Goal: Transaction & Acquisition: Download file/media

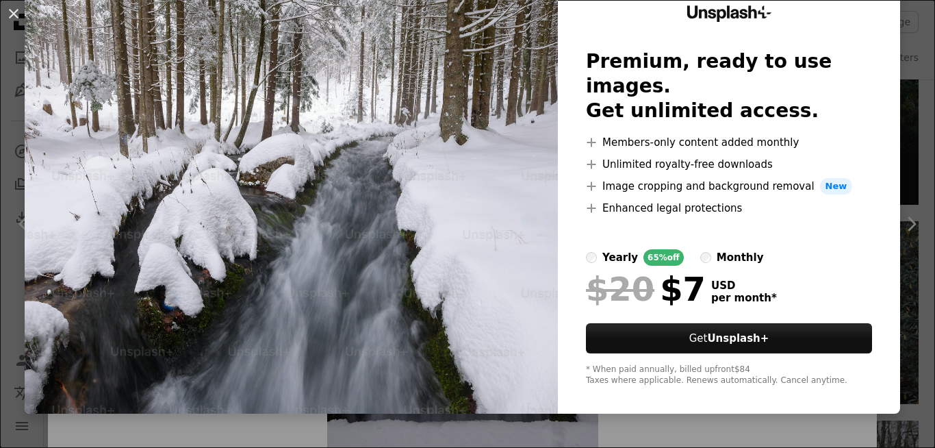
scroll to position [24, 0]
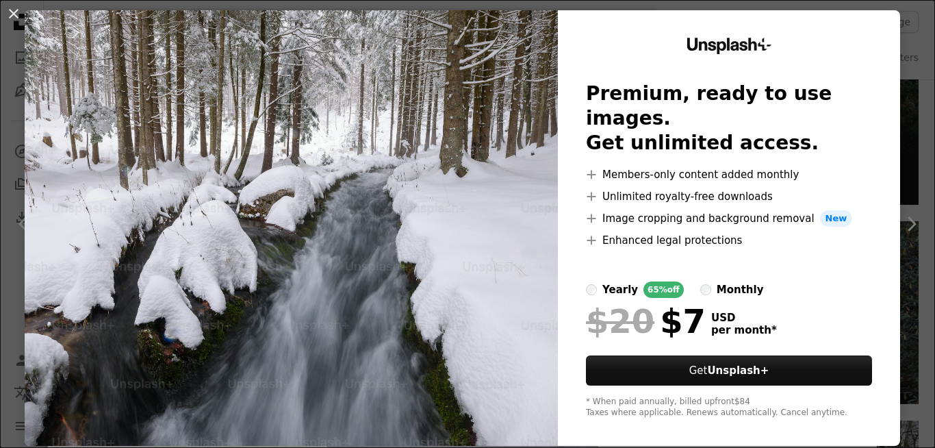
click at [492, 272] on img at bounding box center [291, 227] width 533 height 435
click at [515, 179] on img at bounding box center [291, 227] width 533 height 435
click at [456, 170] on img at bounding box center [291, 227] width 533 height 435
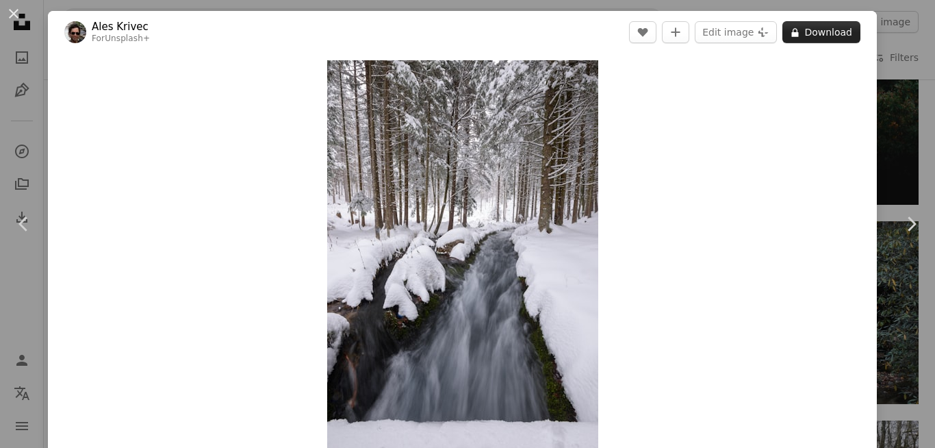
click at [810, 26] on button "A lock Download" at bounding box center [821, 32] width 78 height 22
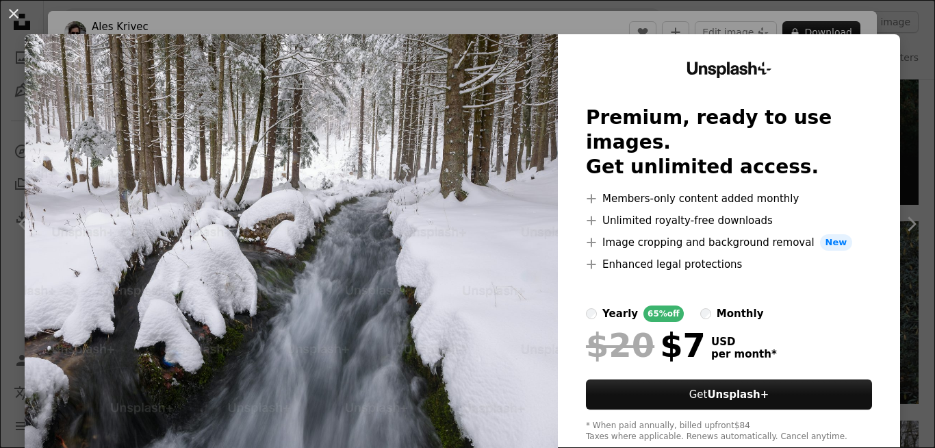
click at [504, 154] on img at bounding box center [291, 251] width 533 height 435
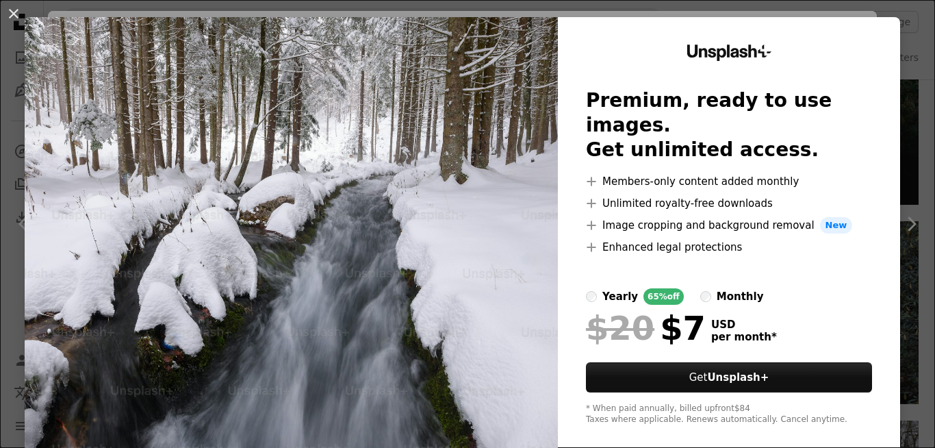
click at [493, 179] on img at bounding box center [291, 234] width 533 height 435
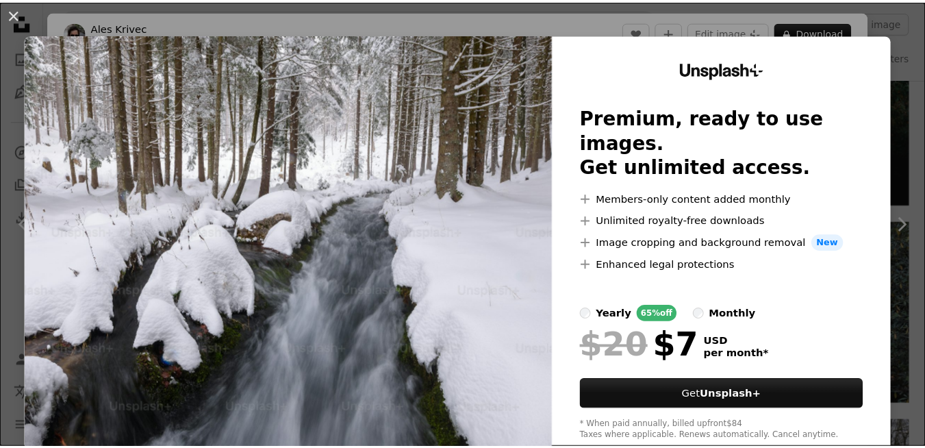
scroll to position [58, 0]
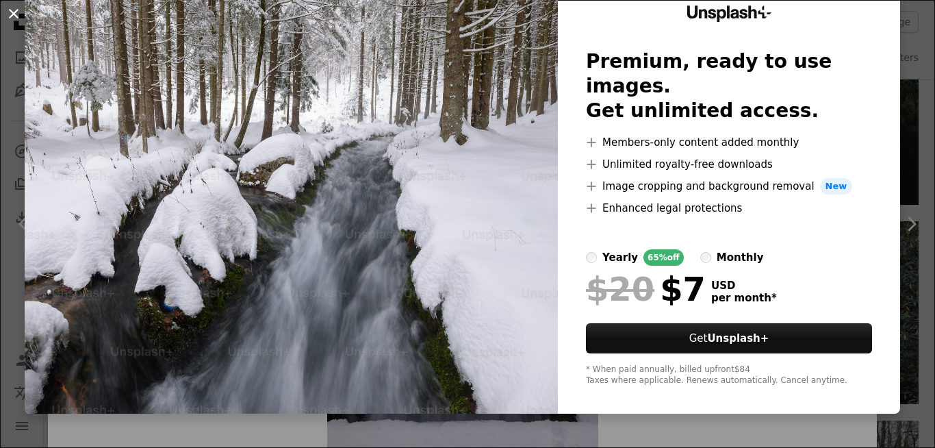
click at [11, 8] on button "An X shape" at bounding box center [13, 13] width 16 height 16
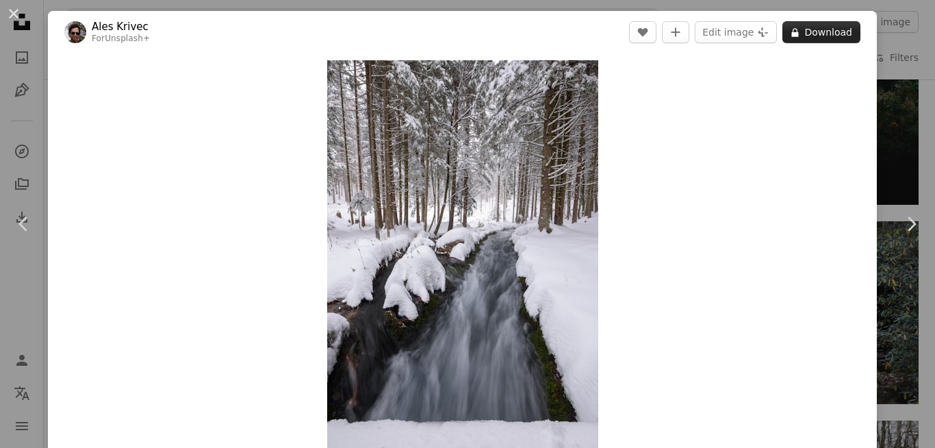
click at [808, 25] on button "A lock Download" at bounding box center [821, 32] width 78 height 22
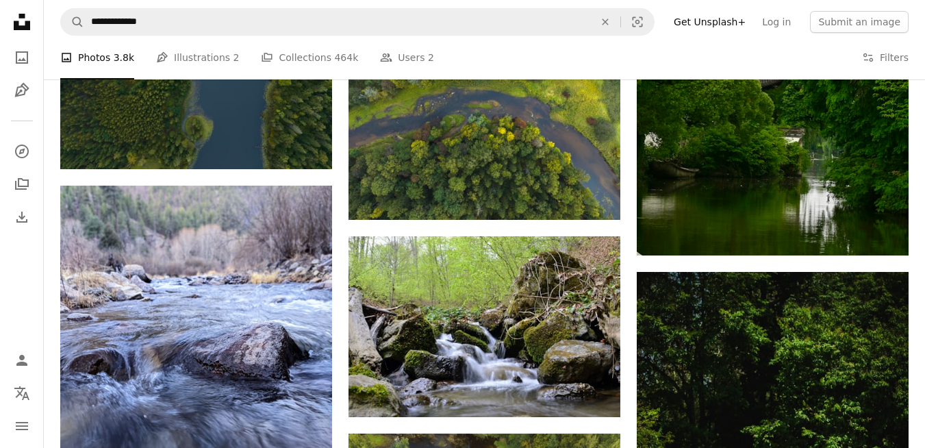
scroll to position [20669, 0]
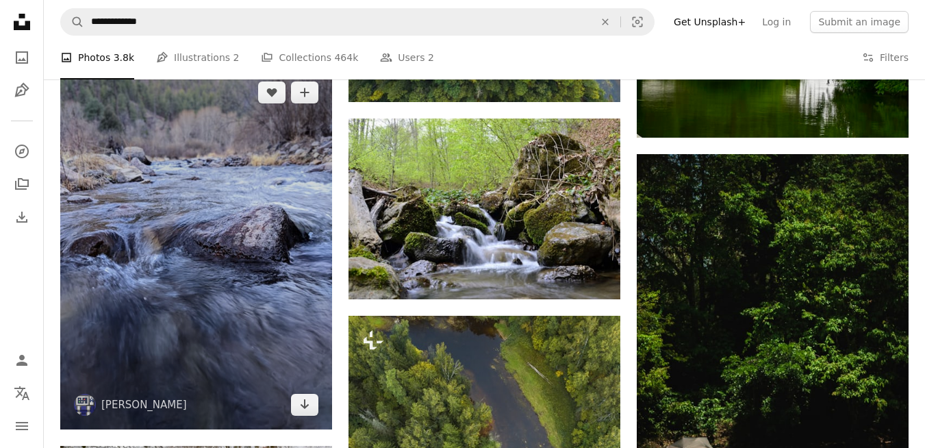
click at [319, 224] on img at bounding box center [196, 248] width 272 height 361
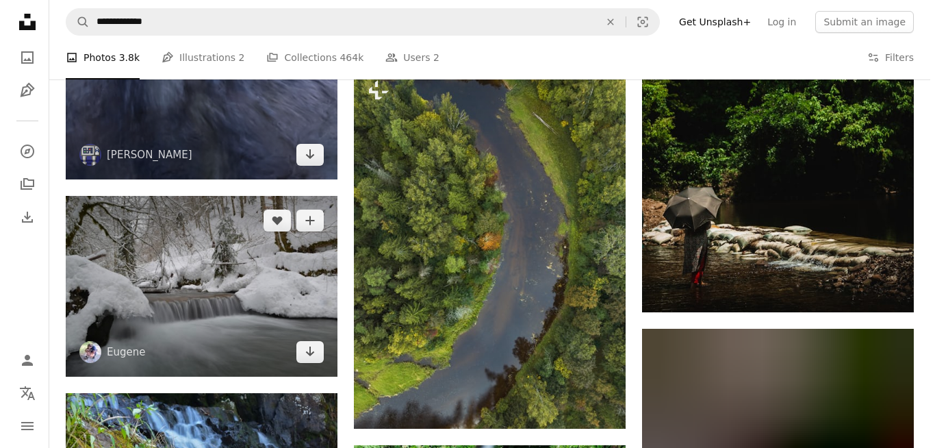
scroll to position [21014, 0]
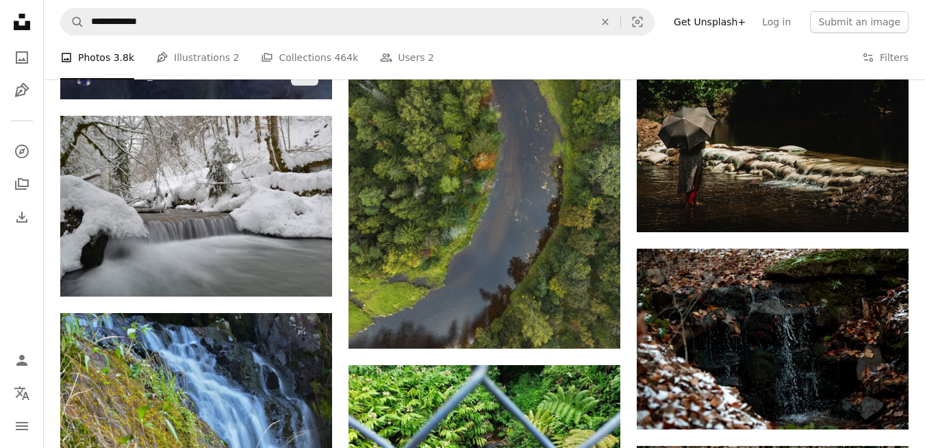
scroll to position [21001, 0]
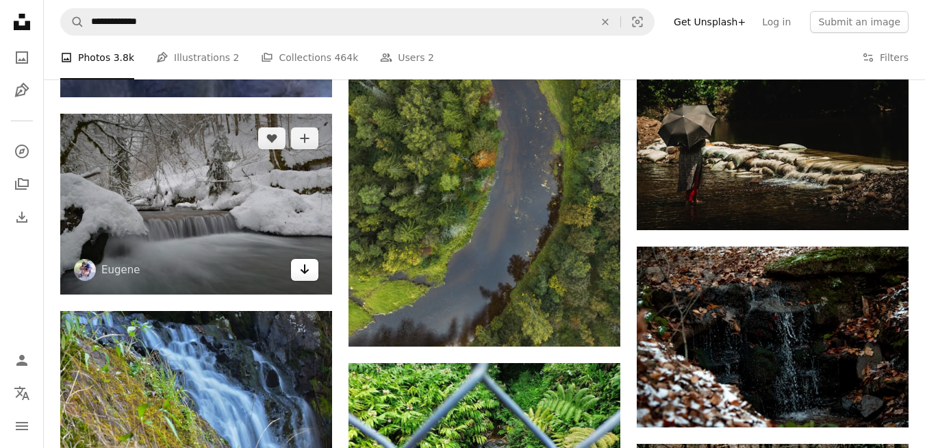
click at [298, 267] on link "Arrow pointing down" at bounding box center [304, 270] width 27 height 22
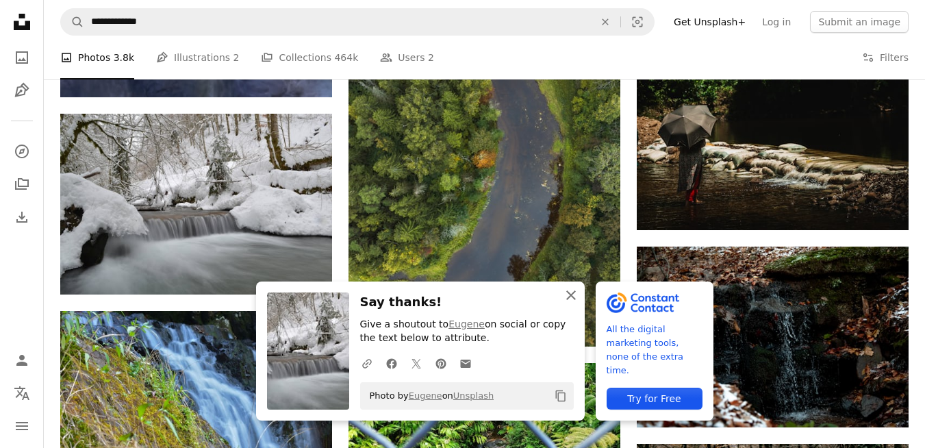
click at [565, 294] on icon "An X shape" at bounding box center [571, 295] width 16 height 16
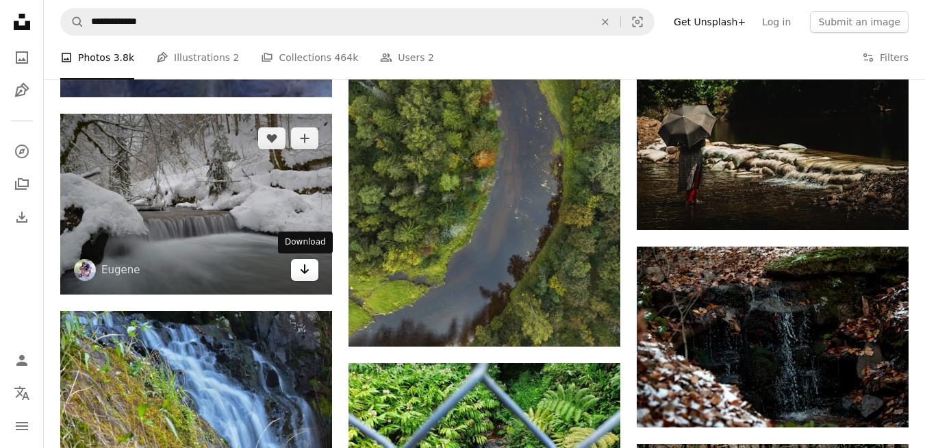
click at [304, 268] on icon "Download" at bounding box center [304, 269] width 9 height 10
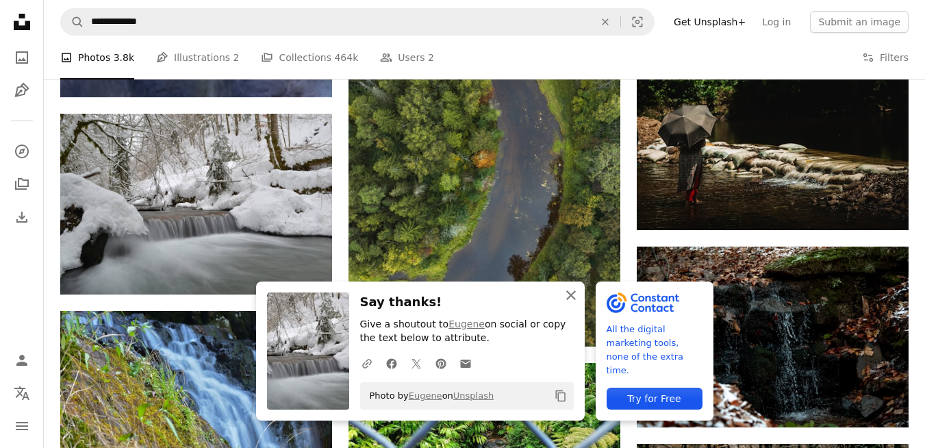
click at [566, 293] on icon "An X shape" at bounding box center [571, 295] width 16 height 16
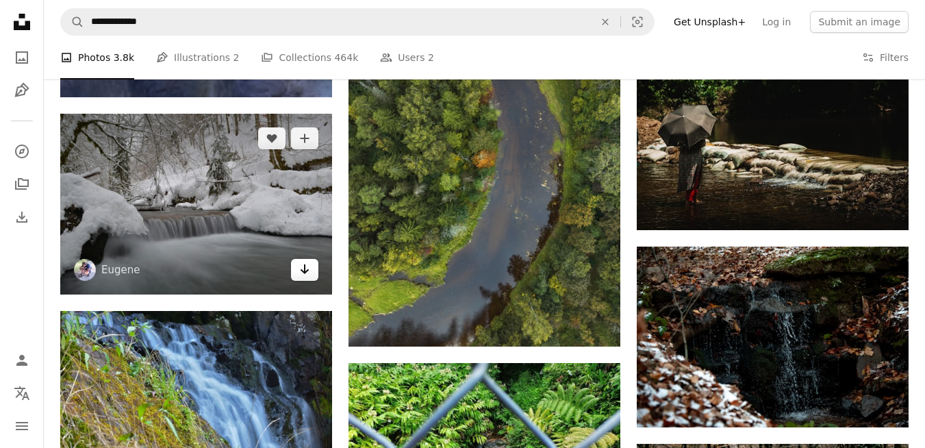
click at [297, 270] on link "Arrow pointing down" at bounding box center [304, 270] width 27 height 22
